Goal: Transaction & Acquisition: Register for event/course

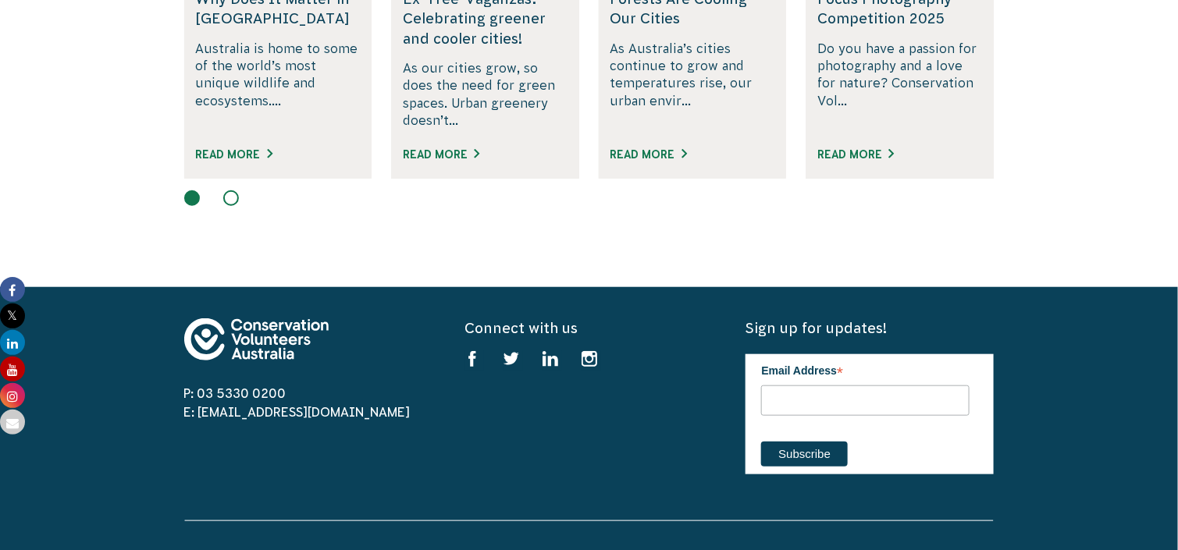
scroll to position [2809, 0]
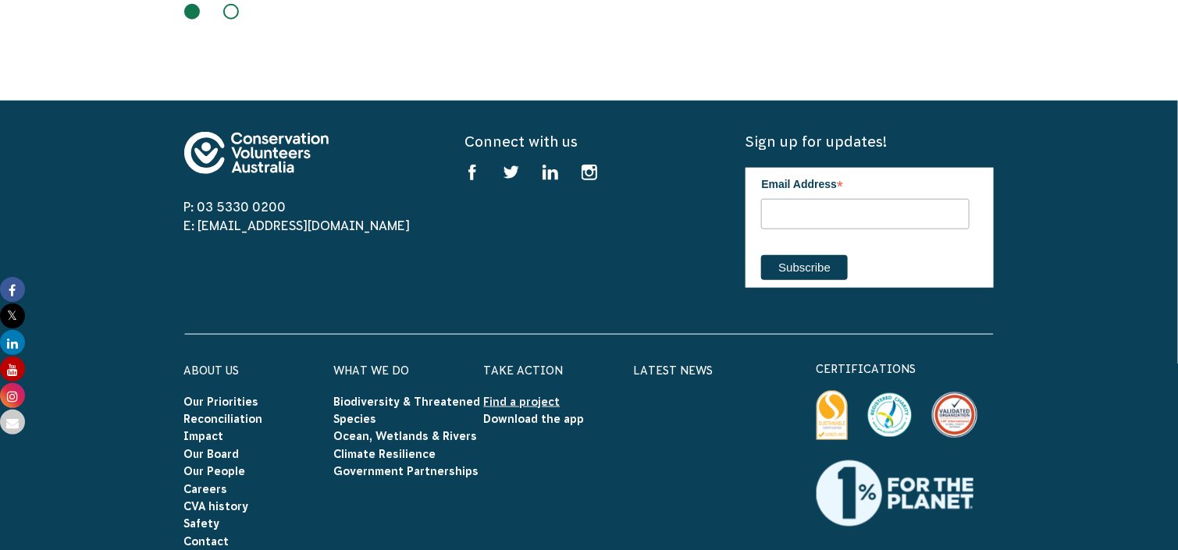
click at [525, 396] on link "Find a project" at bounding box center [522, 402] width 76 height 12
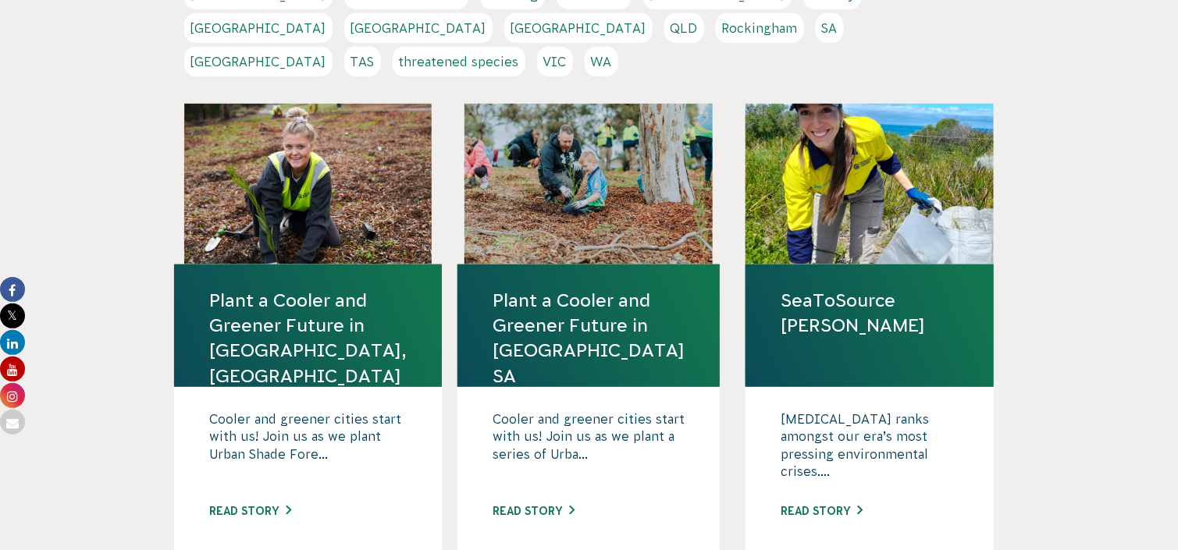
scroll to position [520, 0]
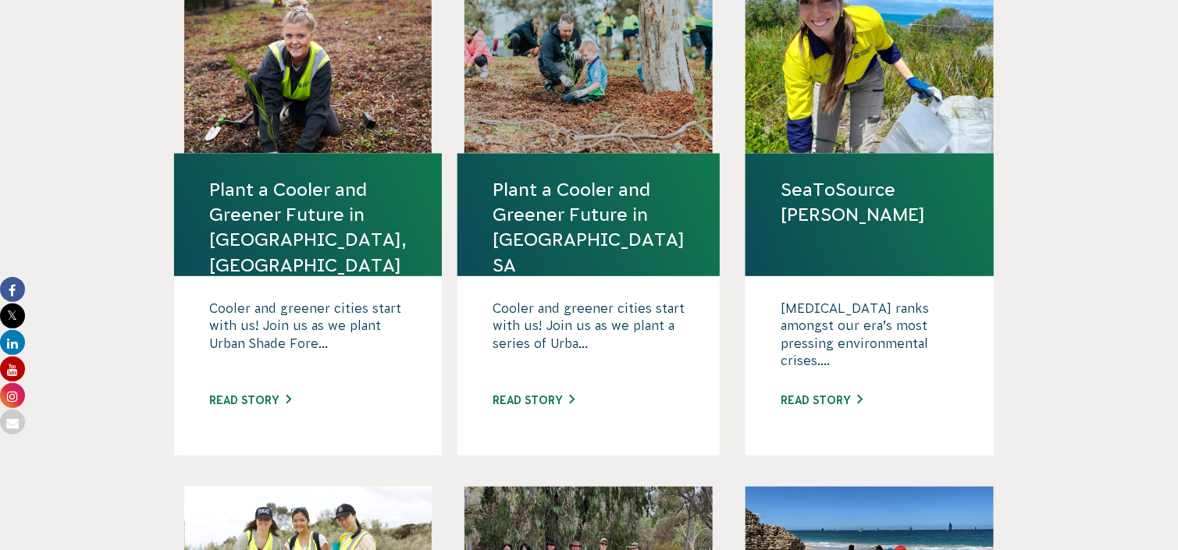
click at [342, 181] on link "Plant a Cooler and Greener Future in [GEOGRAPHIC_DATA], [GEOGRAPHIC_DATA]" at bounding box center [307, 227] width 197 height 101
